Goal: Task Accomplishment & Management: Use online tool/utility

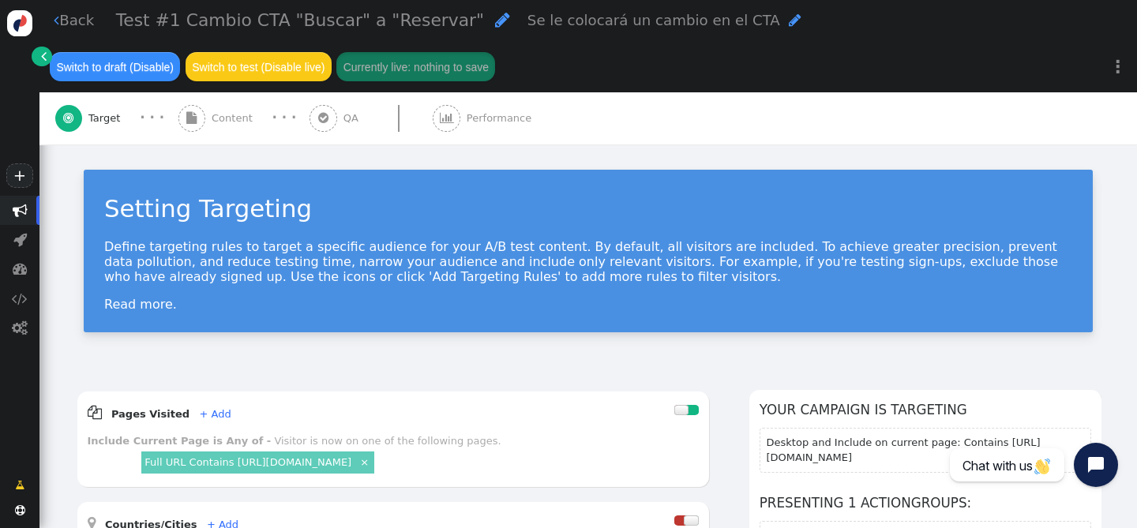
click at [46, 55] on span "" at bounding box center [44, 56] width 6 height 16
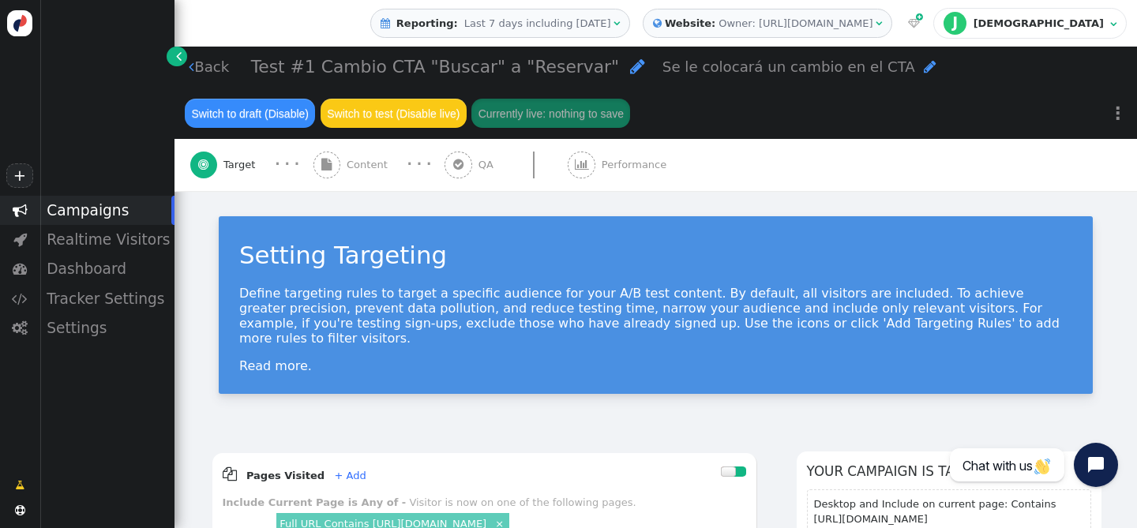
click at [192, 71] on span "" at bounding box center [192, 66] width 6 height 15
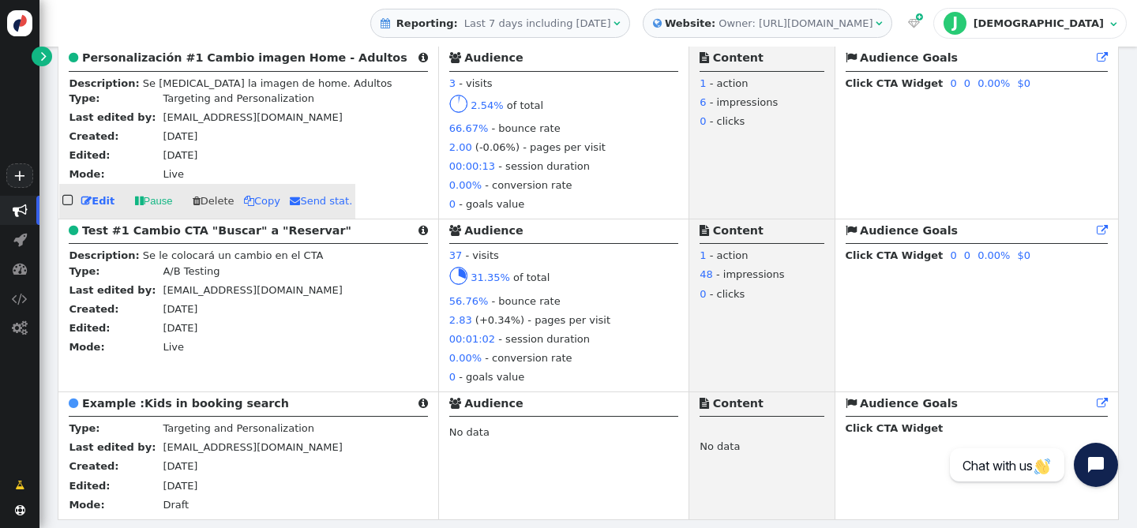
scroll to position [744, 0]
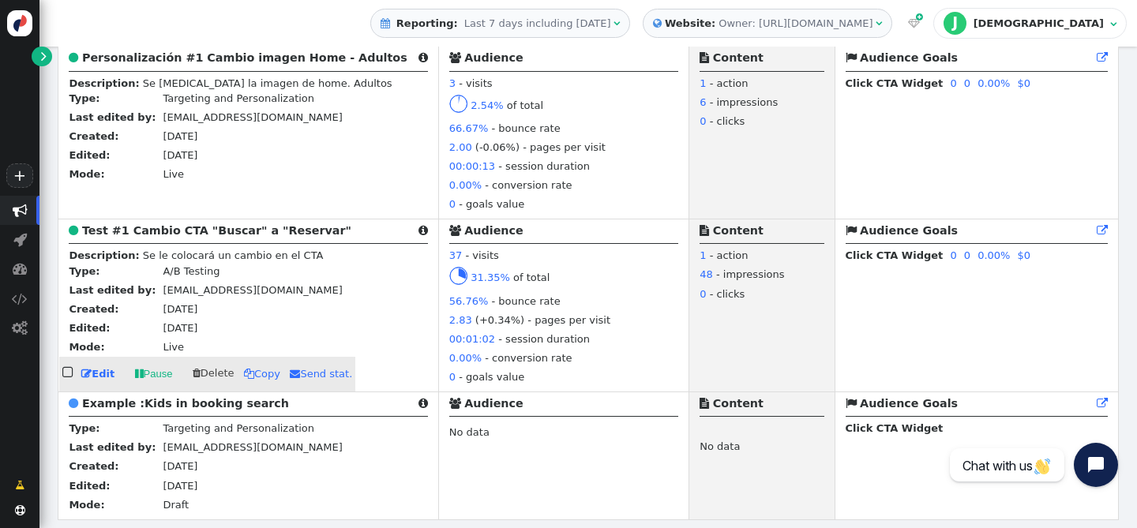
click at [101, 234] on div " Test #1 Cambio CTA "Buscar" a "Reservar" " at bounding box center [248, 233] width 358 height 21
click at [106, 224] on b "Test #1 Cambio CTA "Buscar" a "Reservar"" at bounding box center [216, 230] width 269 height 13
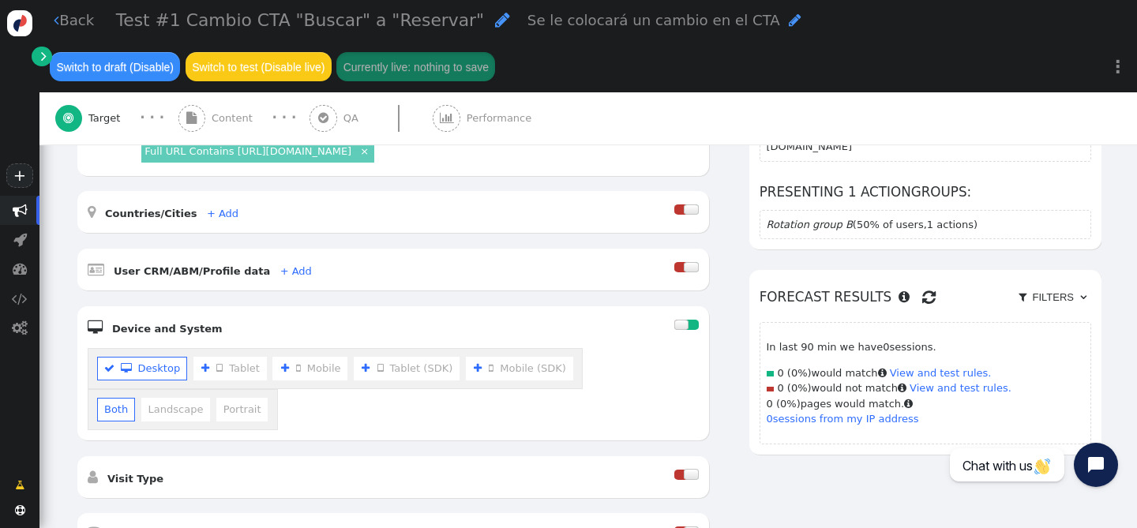
scroll to position [32, 0]
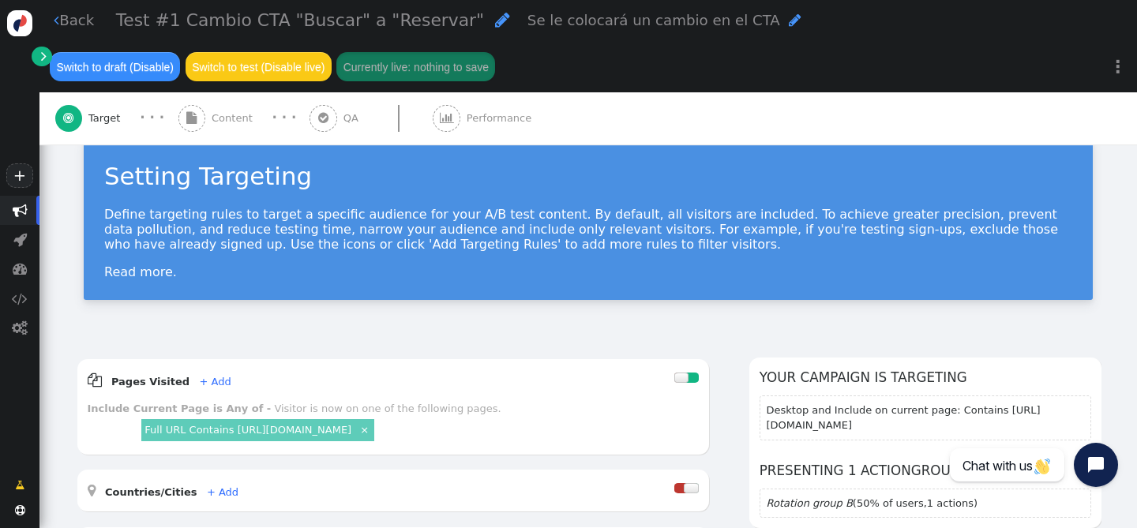
click at [232, 109] on div " Content" at bounding box center [218, 118] width 81 height 52
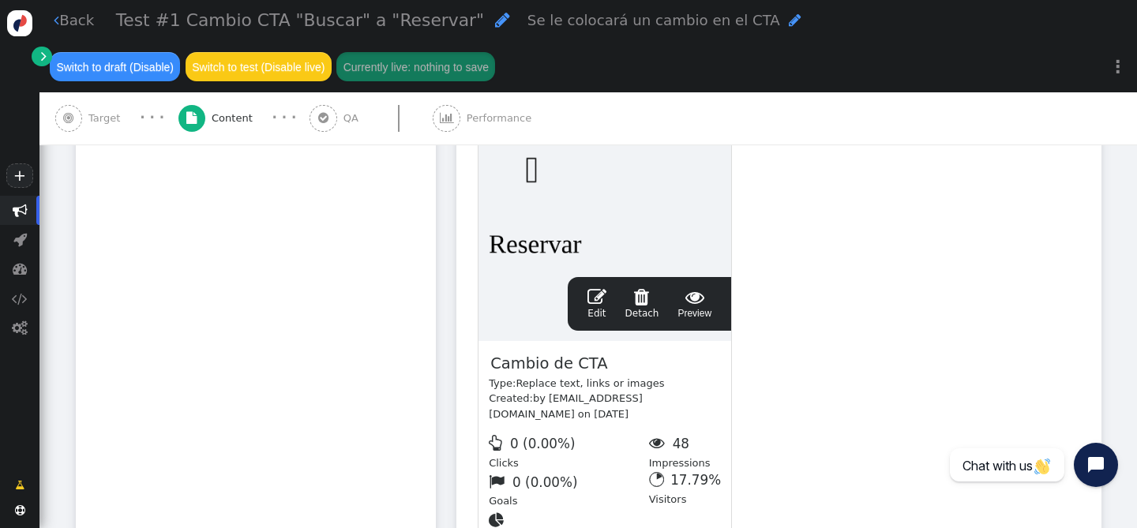
scroll to position [758, 0]
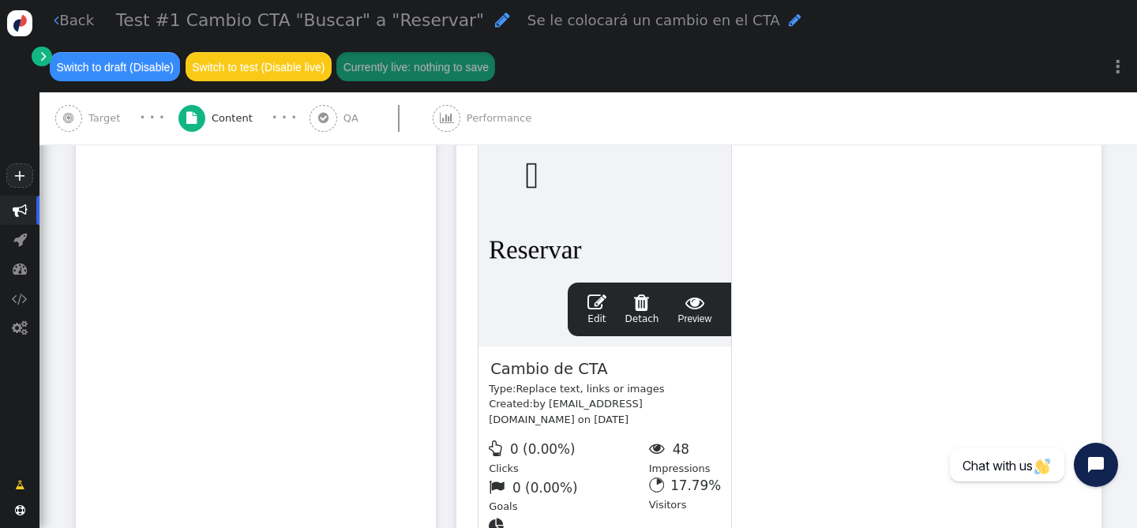
click at [598, 293] on span "" at bounding box center [596, 302] width 19 height 19
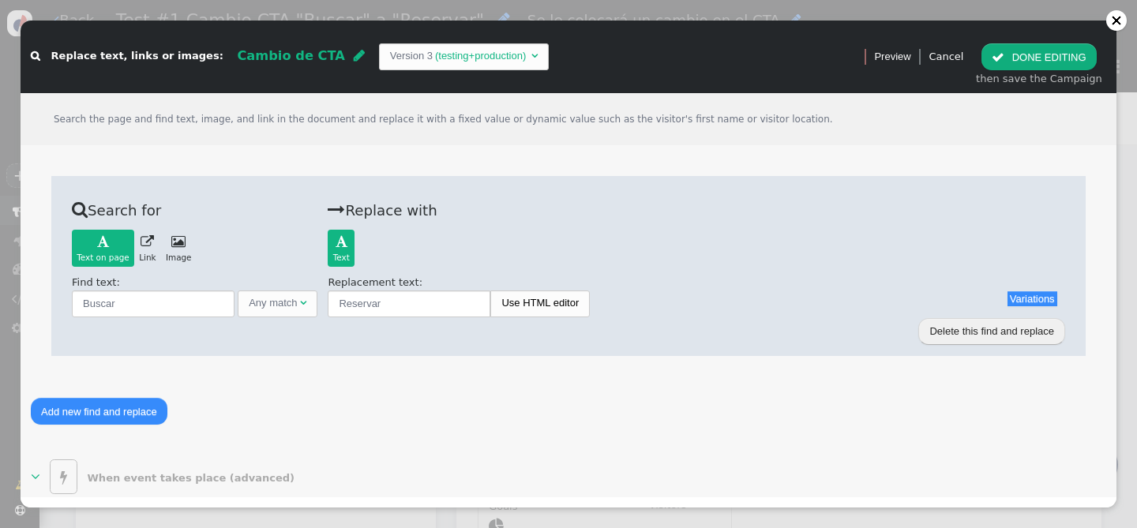
click at [1111, 24] on div at bounding box center [1116, 20] width 21 height 21
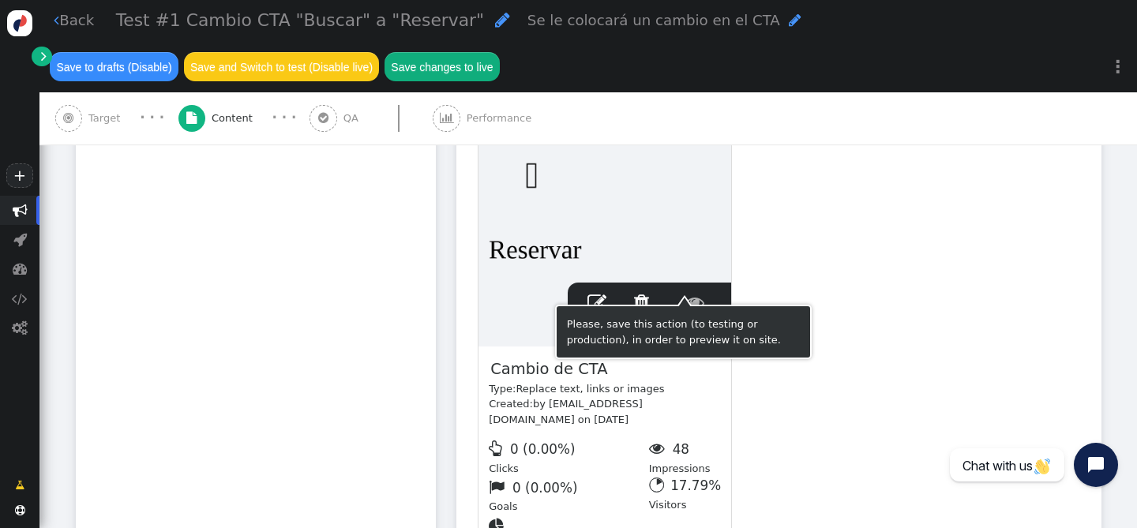
click at [691, 293] on span "" at bounding box center [694, 302] width 34 height 19
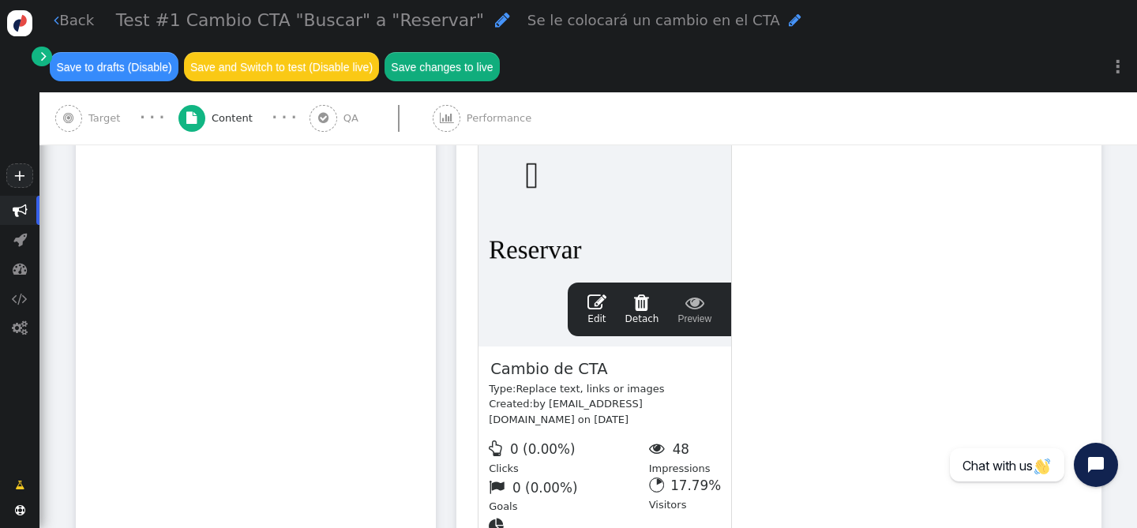
click at [60, 19] on link " Back" at bounding box center [74, 19] width 40 height 21
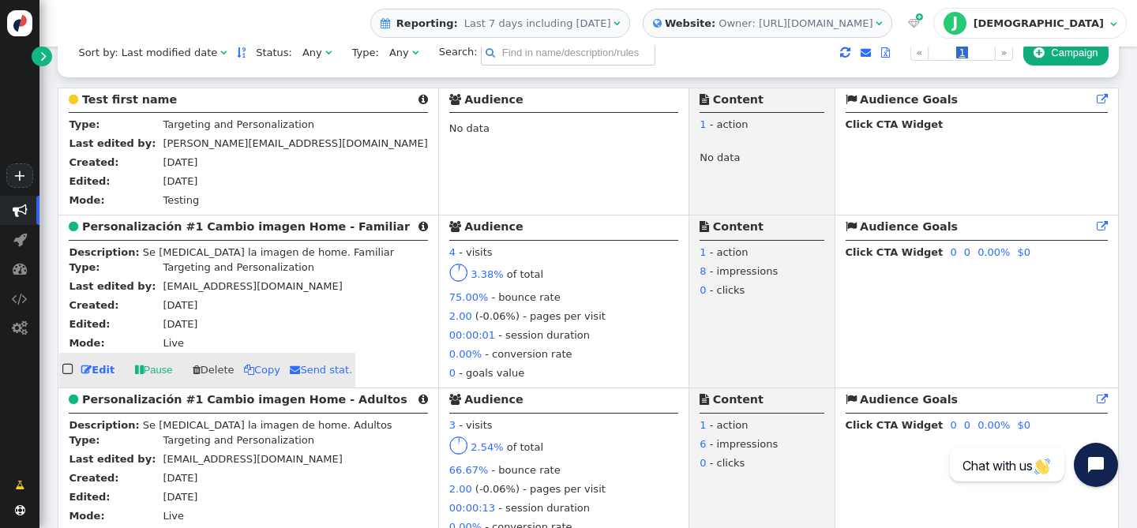
scroll to position [390, 0]
click at [118, 231] on b "Personalización #1 Cambio imagen Home - Familiar" at bounding box center [246, 225] width 328 height 13
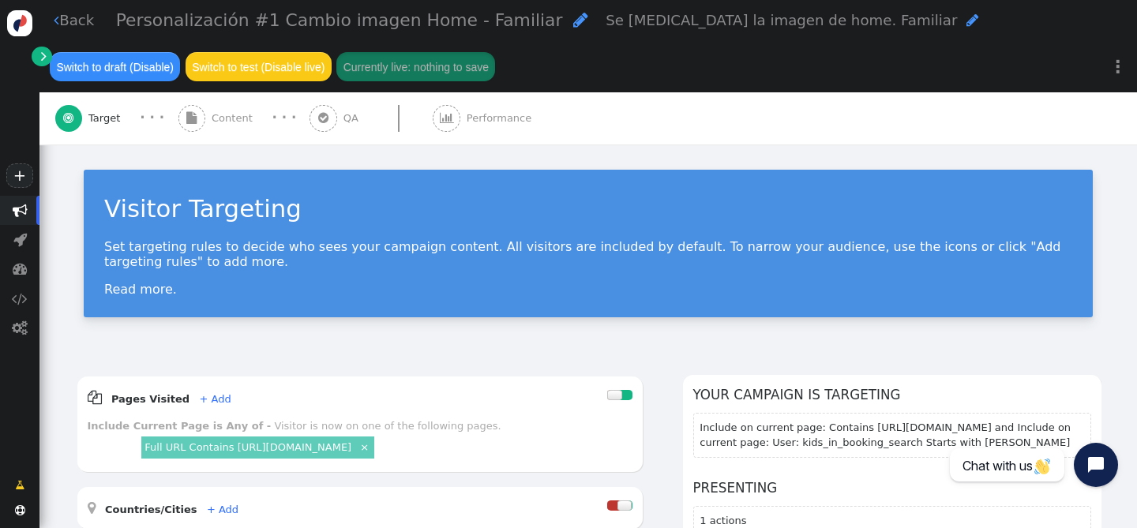
click at [212, 124] on span "Content" at bounding box center [235, 119] width 47 height 16
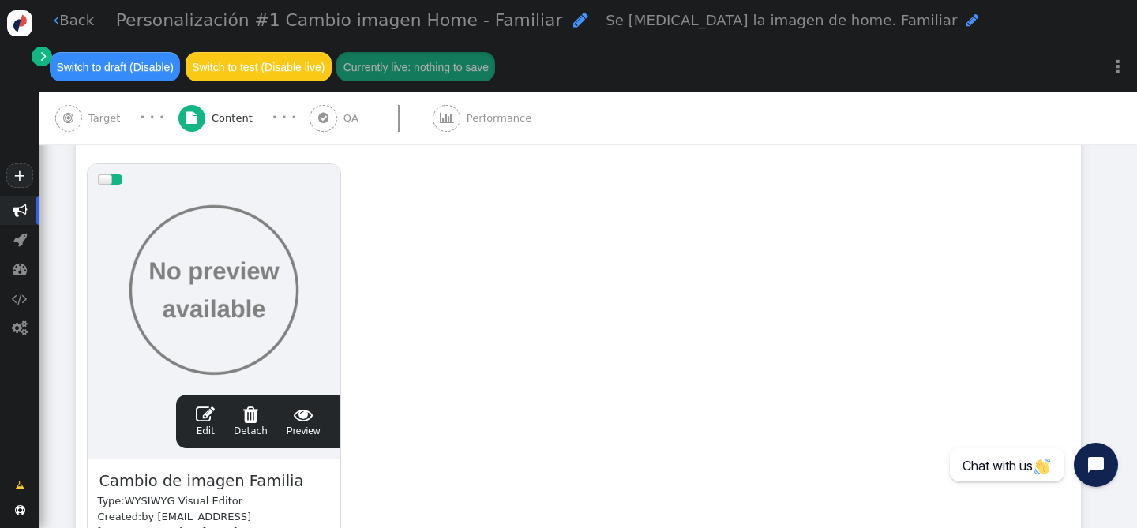
scroll to position [345, 0]
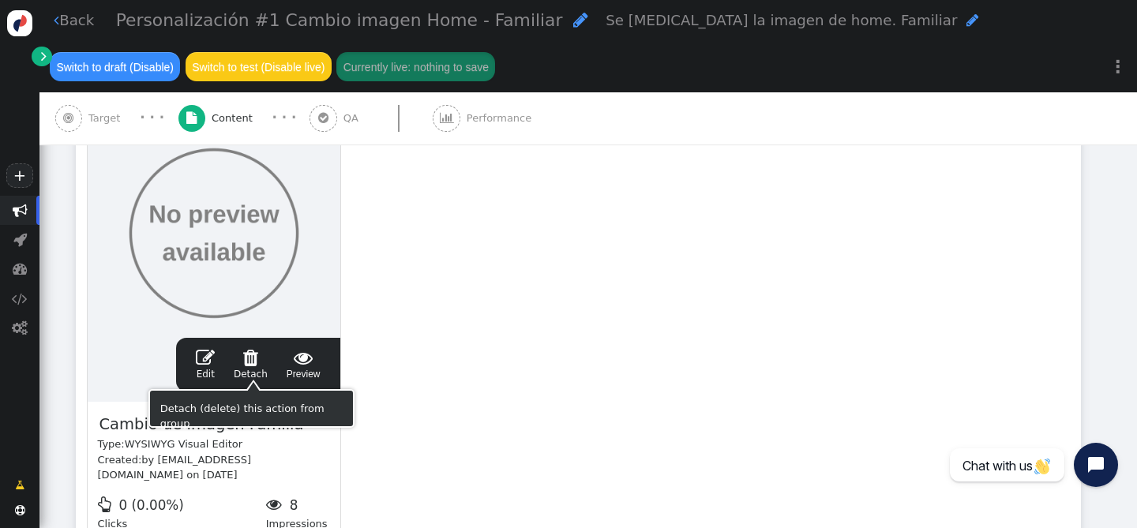
click at [207, 355] on span "" at bounding box center [205, 357] width 19 height 19
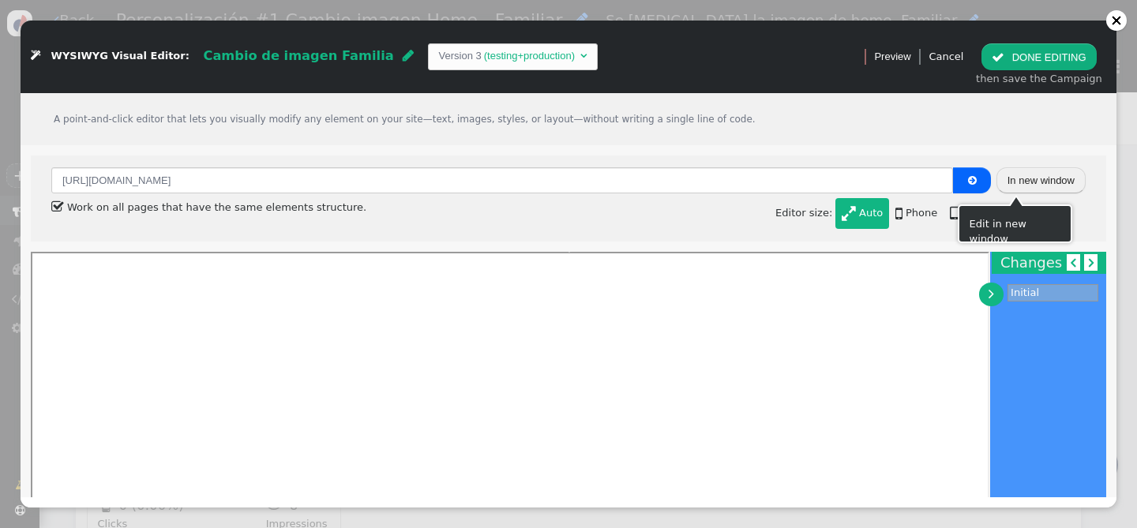
click at [1006, 189] on button "In new window" at bounding box center [1040, 180] width 89 height 27
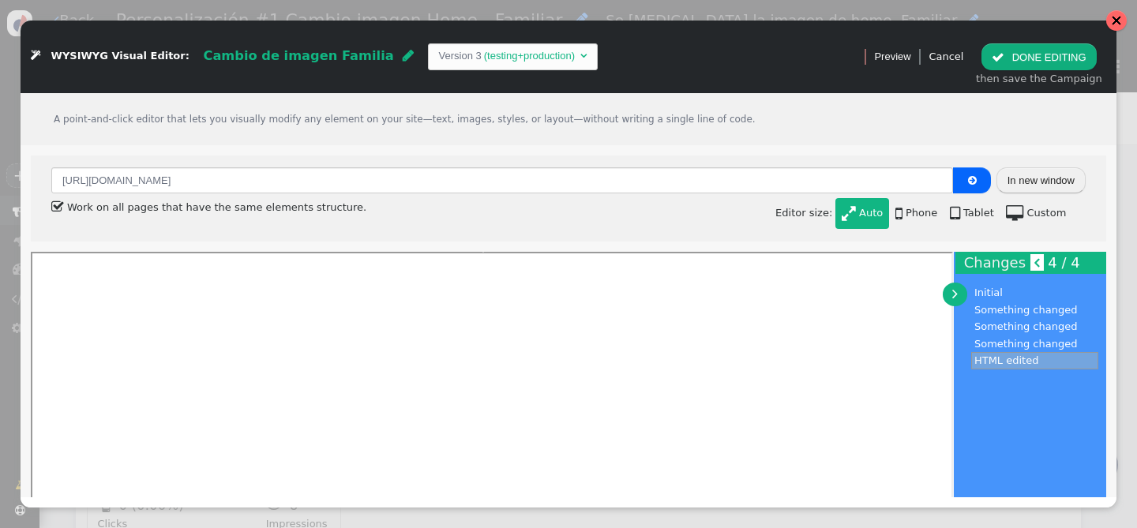
click at [1113, 24] on div at bounding box center [1116, 20] width 11 height 11
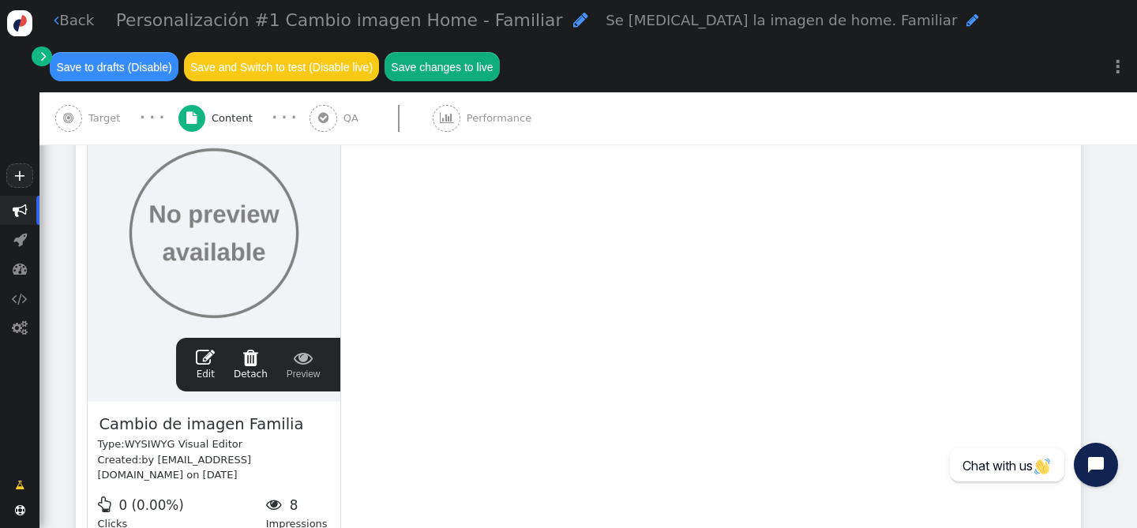
click at [324, 112] on span "" at bounding box center [323, 119] width 28 height 28
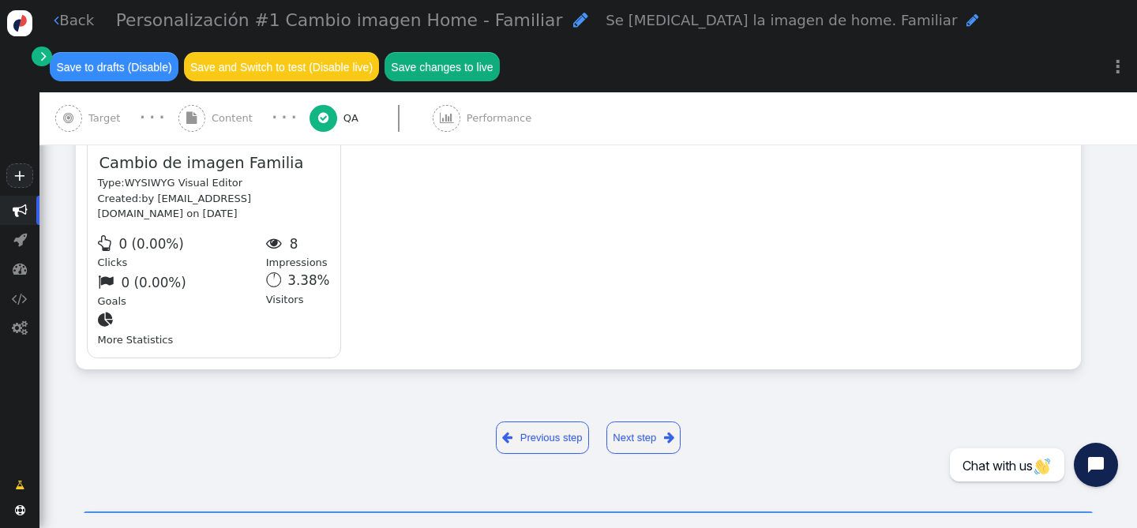
scroll to position [0, 0]
type input "[URL][DOMAIN_NAME]"
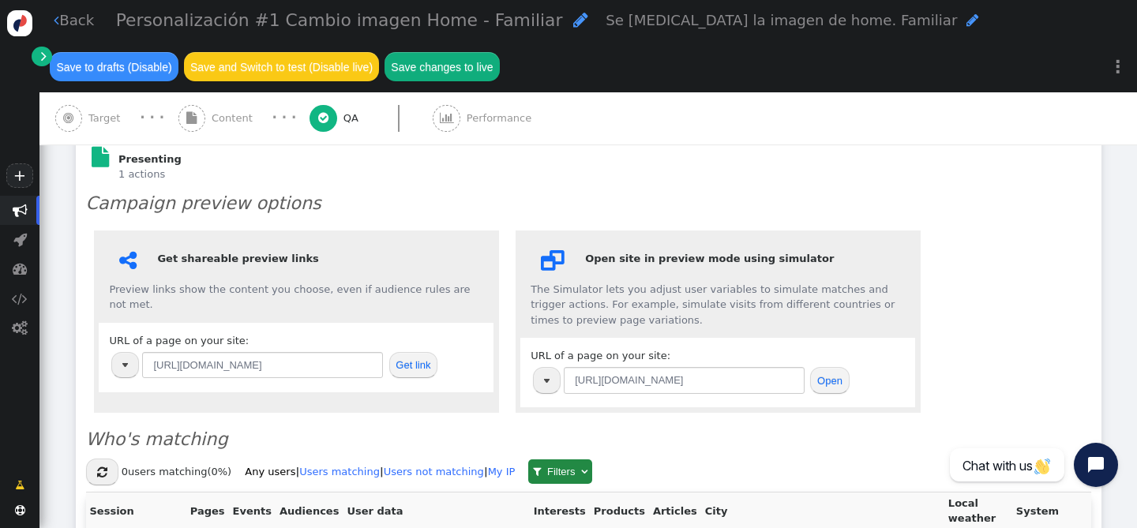
scroll to position [311, 0]
click at [395, 367] on button "Get link" at bounding box center [413, 364] width 49 height 27
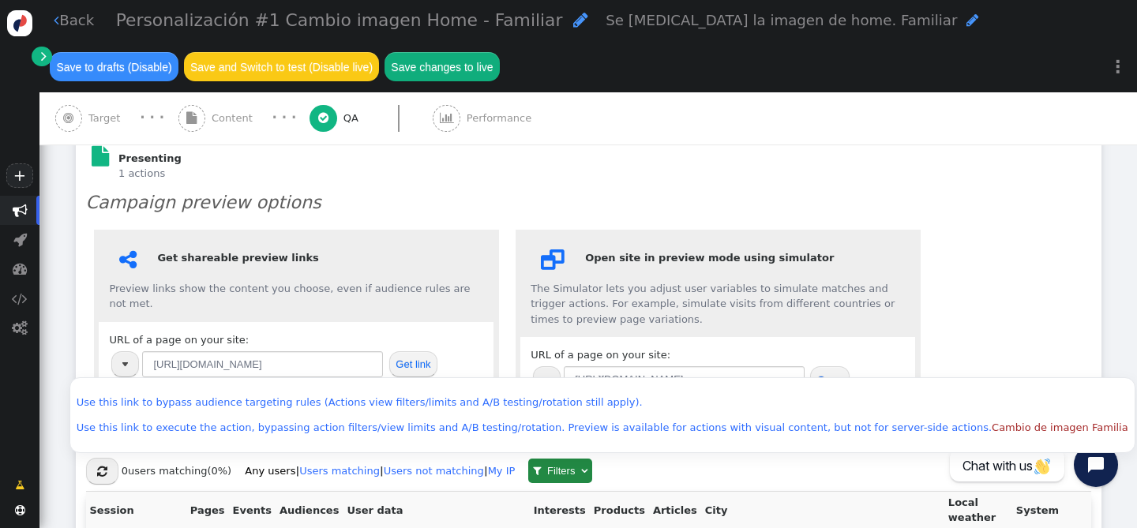
click at [914, 328] on div " Open site in preview mode using simulator The Simulator lets you adjust user …" at bounding box center [717, 321] width 405 height 182
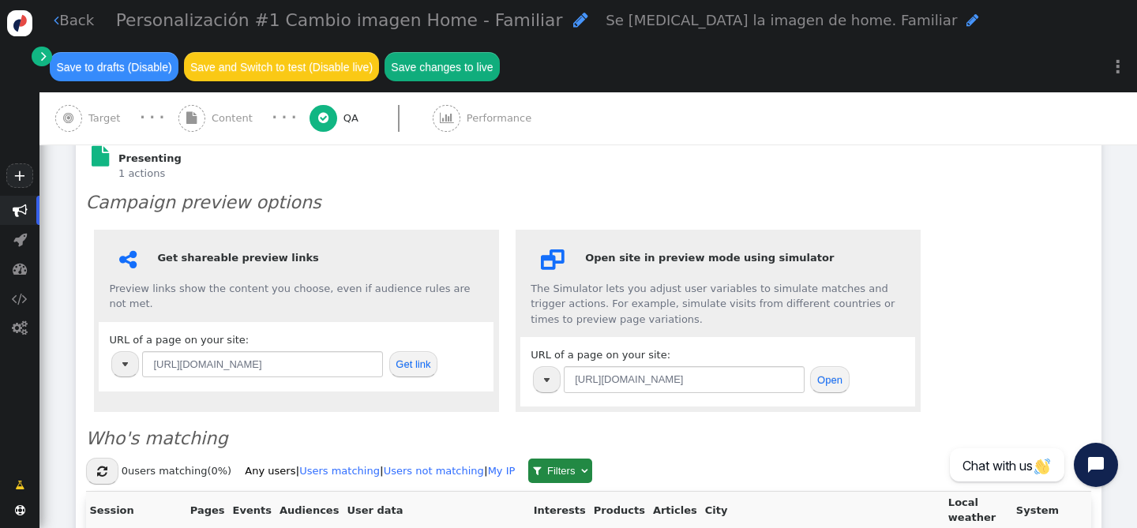
click at [830, 382] on button "Open" at bounding box center [829, 379] width 39 height 27
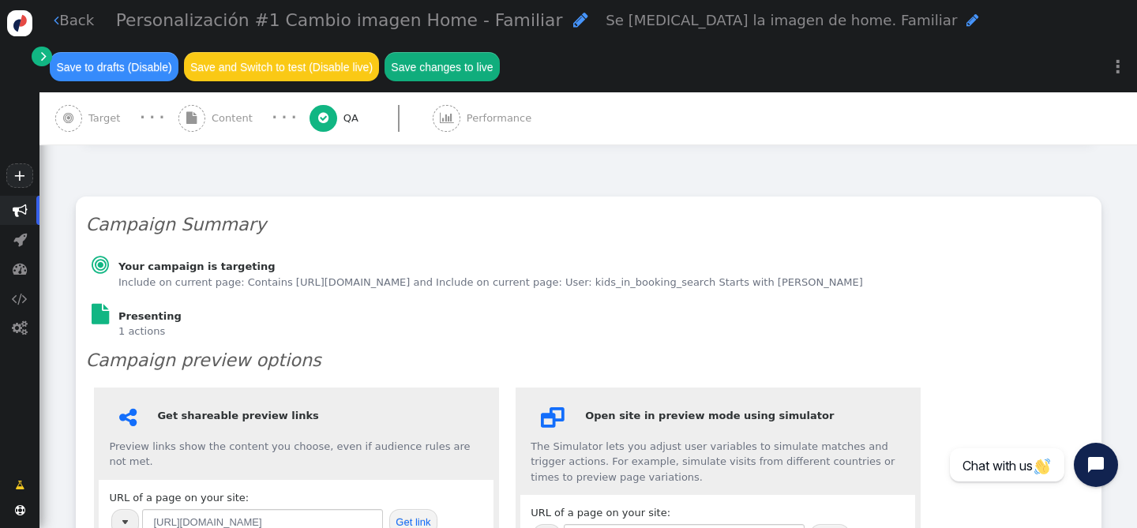
scroll to position [0, 0]
